Goal: Task Accomplishment & Management: Use online tool/utility

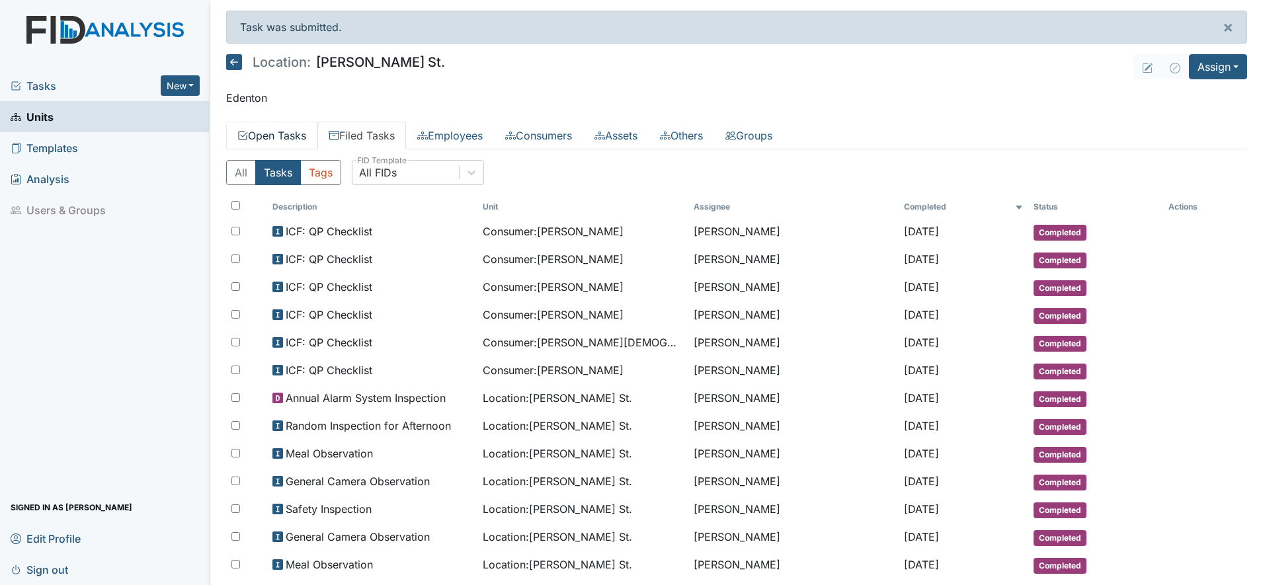
click at [299, 136] on link "Open Tasks" at bounding box center [271, 136] width 91 height 28
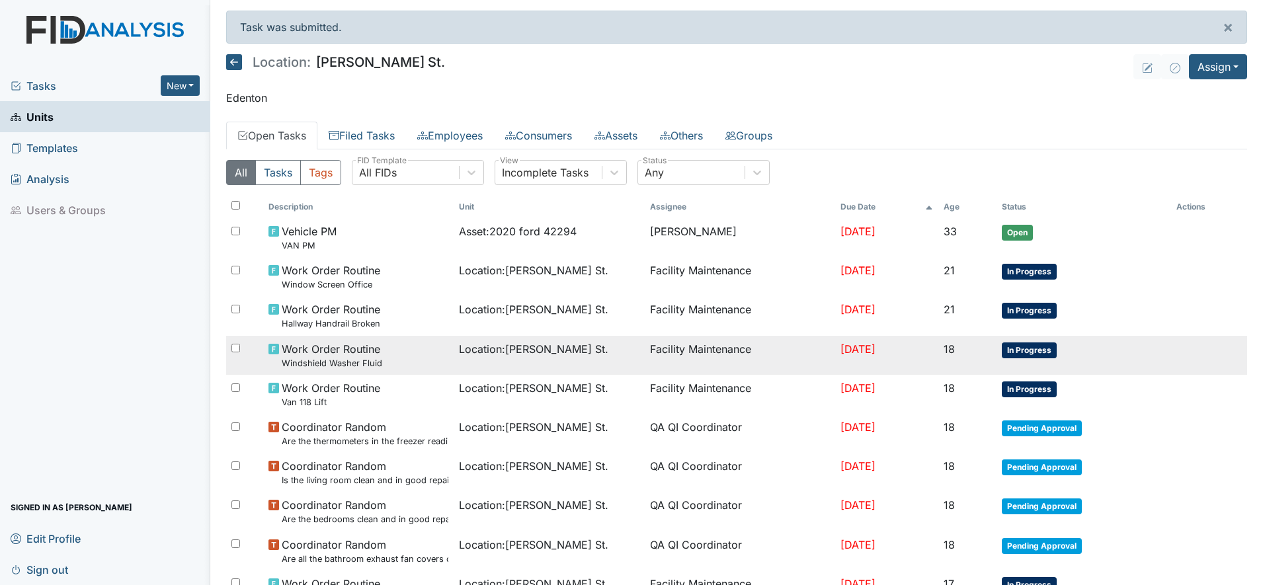
click at [522, 344] on span "Location : Wilson St." at bounding box center [533, 349] width 149 height 16
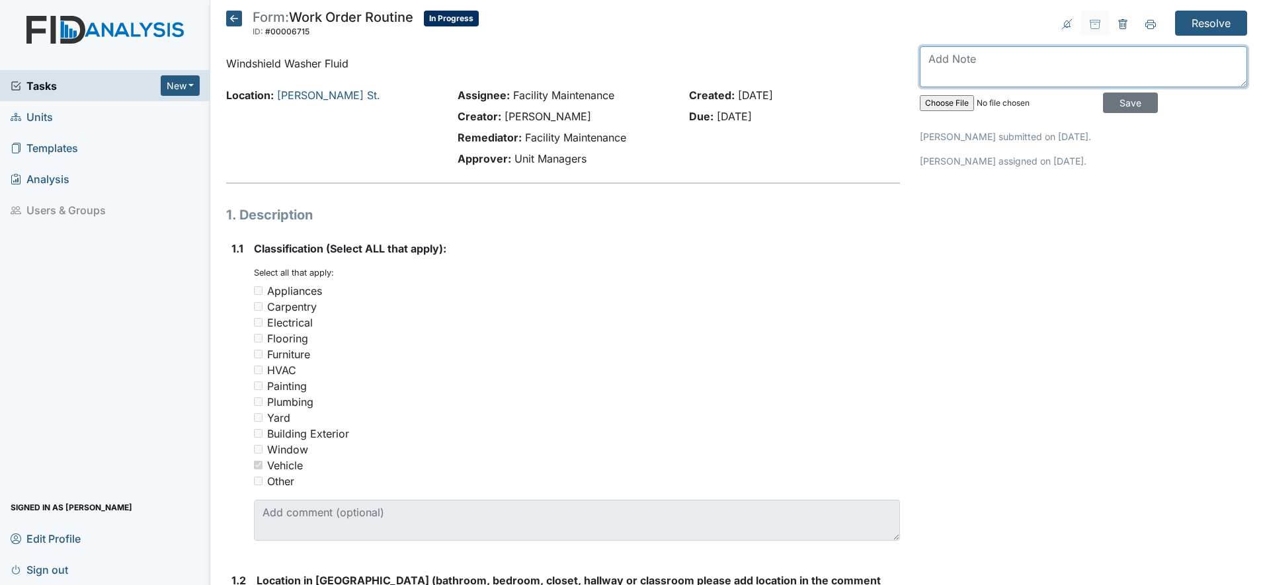
click at [955, 69] on textarea at bounding box center [1083, 66] width 327 height 41
type textarea "Windshield washer fluid has been replaced."
click at [1111, 105] on input "Save" at bounding box center [1130, 103] width 55 height 20
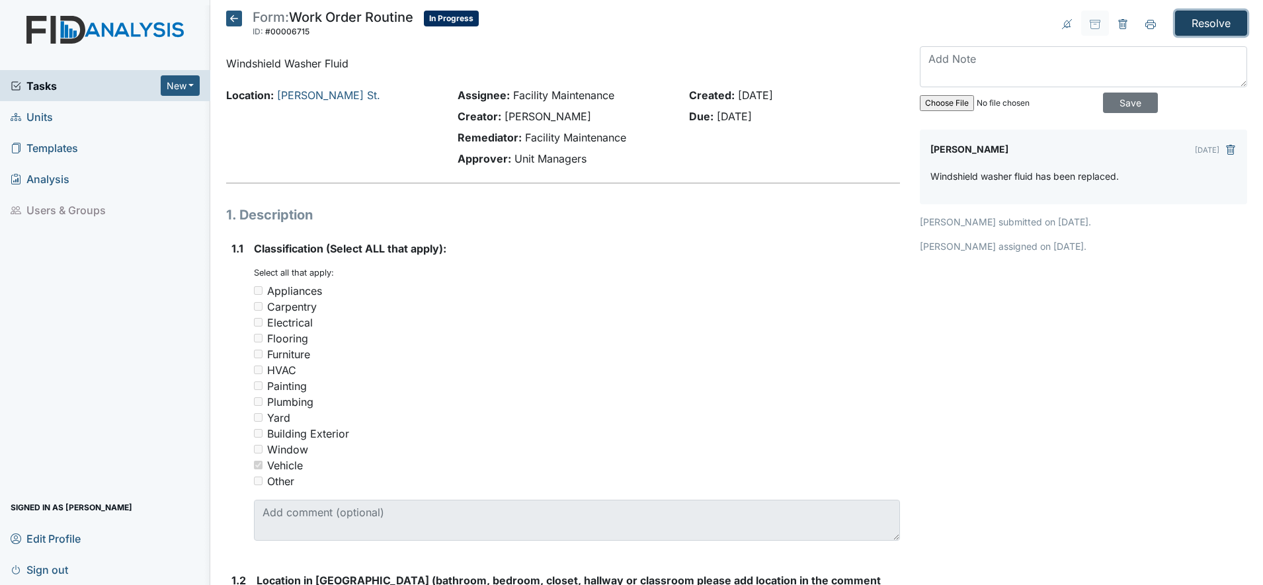
click at [1212, 15] on input "Resolve" at bounding box center [1211, 23] width 72 height 25
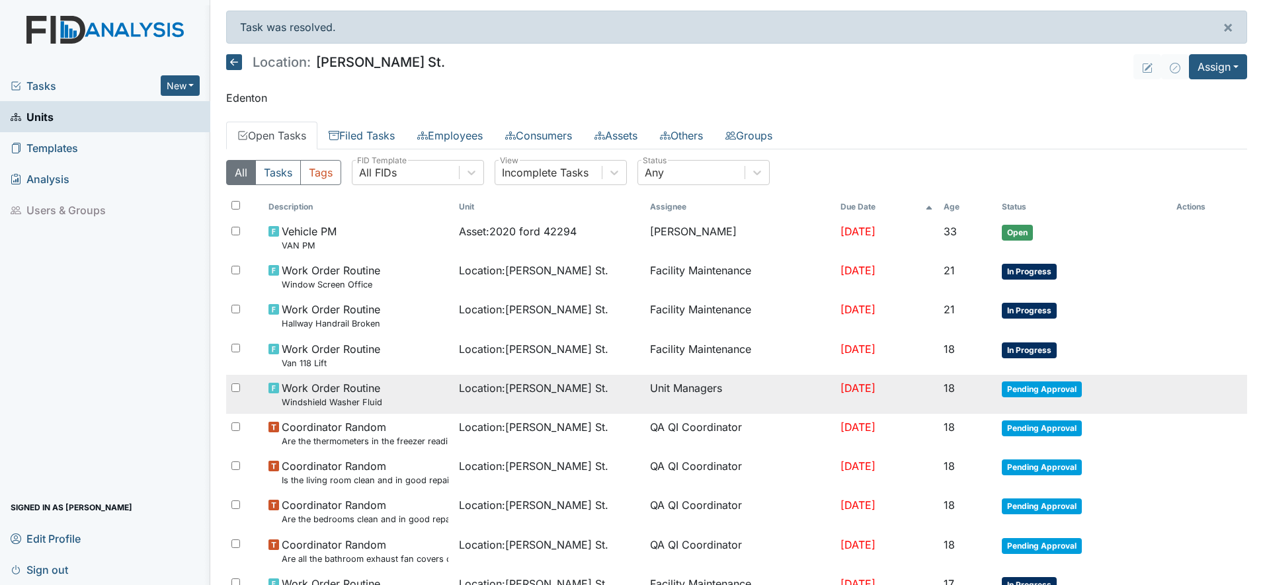
click at [342, 391] on span "Work Order Routine Windshield Washer Fluid" at bounding box center [332, 394] width 100 height 28
